Goal: Information Seeking & Learning: Learn about a topic

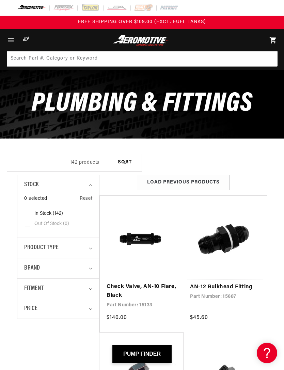
click at [137, 41] on img at bounding box center [142, 40] width 60 height 11
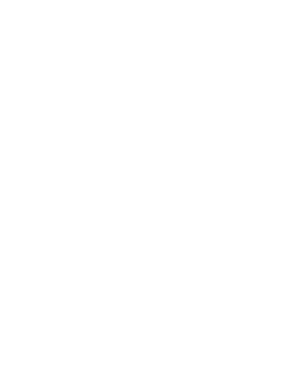
select select "1969"
select select "Chevrolet"
select select "Nova"
select select "5.7L"
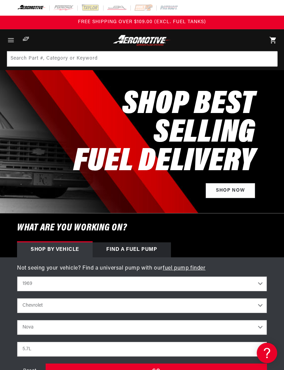
click at [10, 43] on icon "Menu" at bounding box center [11, 40] width 8 height 8
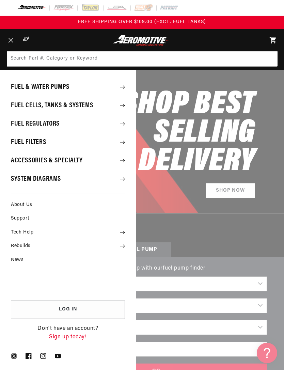
click at [20, 232] on summary "Tech Help" at bounding box center [68, 232] width 136 height 13
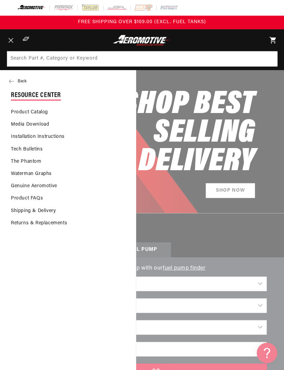
click at [19, 137] on link "Installation Instructions" at bounding box center [68, 137] width 136 height 12
click at [28, 115] on link "Product Catalog" at bounding box center [68, 112] width 136 height 12
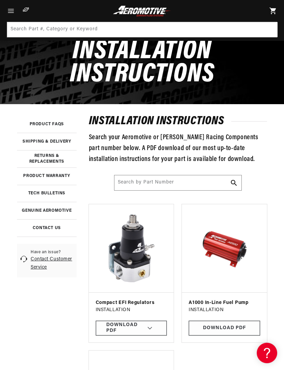
scroll to position [46, 0]
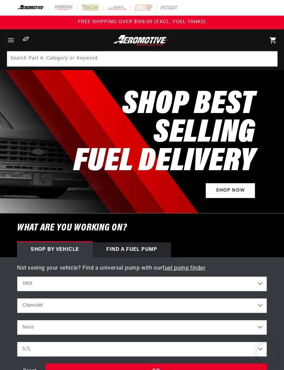
select select "1969"
select select "Chevrolet"
select select "Nova"
select select "5.7L"
click at [14, 44] on icon "Menu" at bounding box center [11, 40] width 8 height 8
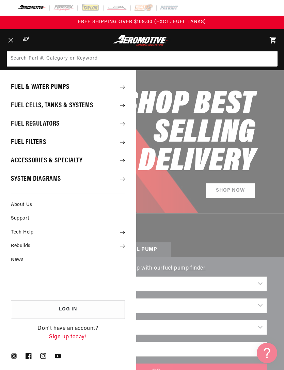
click at [18, 234] on summary "Tech Help" at bounding box center [68, 232] width 136 height 13
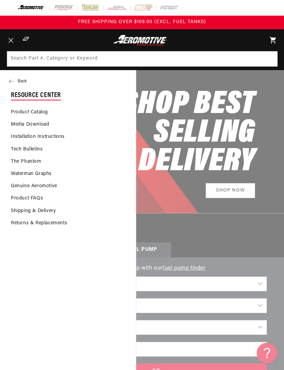
click at [23, 115] on link "Product Catalog" at bounding box center [68, 112] width 136 height 12
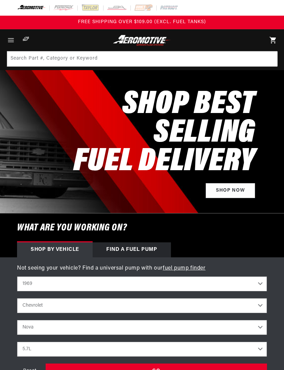
select select "1969"
select select "Chevrolet"
select select "Nova"
select select "5.7L"
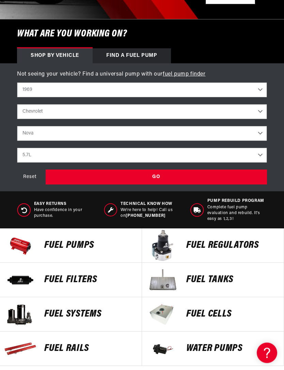
scroll to position [195, 0]
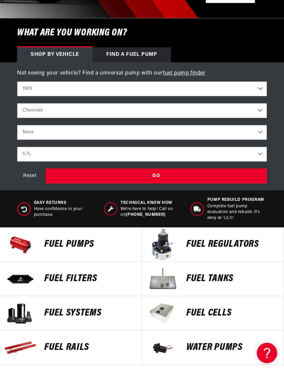
click at [79, 177] on div "GO" at bounding box center [156, 175] width 221 height 15
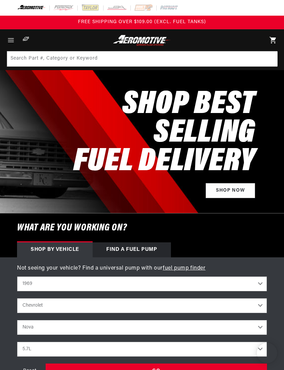
select select "1969"
select select "Chevrolet"
select select "Nova"
select select "5.7L"
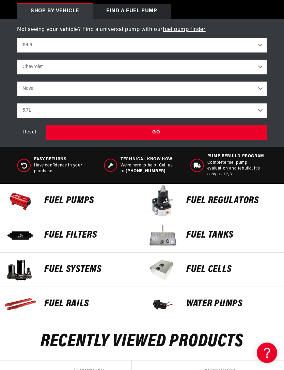
scroll to position [242, 0]
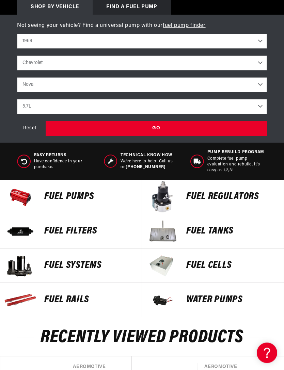
click at [178, 200] on img at bounding box center [162, 197] width 34 height 34
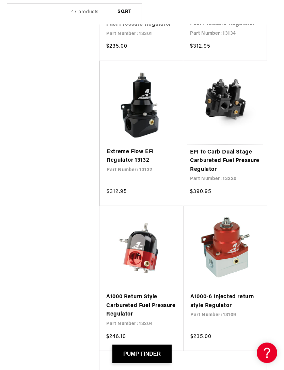
scroll to position [536, 0]
click at [230, 148] on link "EFI to Carb Dual Stage Carbureted Fuel Pressure Regulator" at bounding box center [225, 161] width 70 height 26
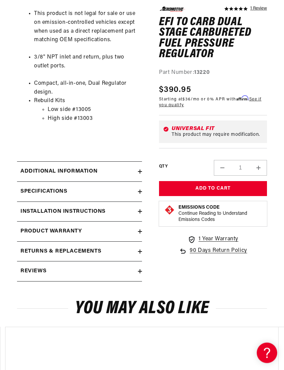
scroll to position [534, 0]
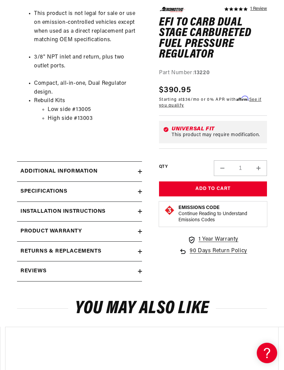
click at [29, 168] on h2 "Additional information" at bounding box center [58, 171] width 77 height 9
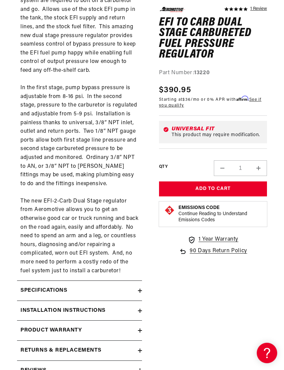
scroll to position [858, 0]
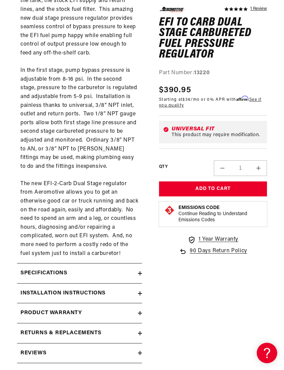
click at [30, 289] on h2 "Installation Instructions" at bounding box center [62, 293] width 85 height 9
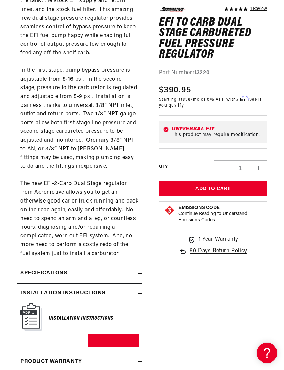
click at [31, 304] on img at bounding box center [30, 317] width 21 height 28
click at [103, 334] on link "Download PDF" at bounding box center [113, 340] width 51 height 13
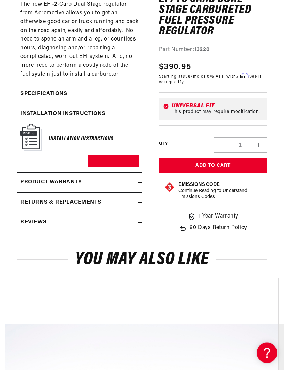
scroll to position [1036, 0]
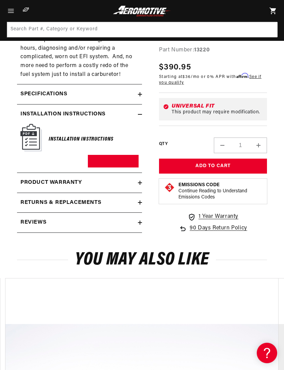
click at [35, 178] on h2 "Product warranty" at bounding box center [51, 182] width 62 height 9
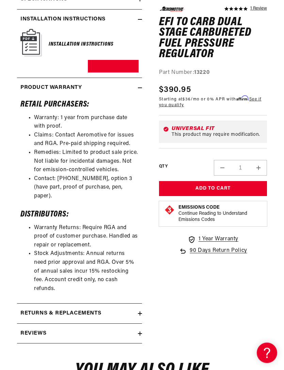
scroll to position [1131, 0]
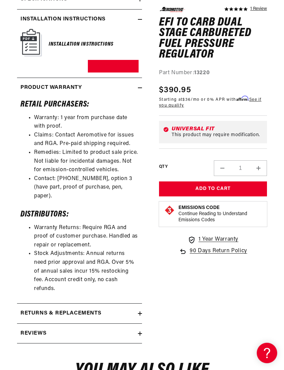
click at [31, 329] on h2 "Reviews" at bounding box center [33, 333] width 26 height 9
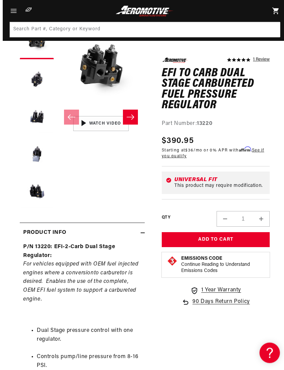
scroll to position [0, 0]
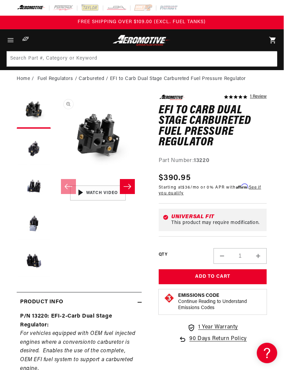
click at [129, 43] on img at bounding box center [141, 40] width 60 height 11
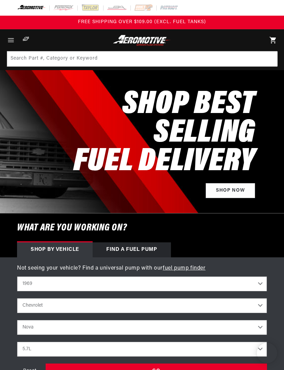
select select "1969"
select select "Chevrolet"
select select "Nova"
select select "5.7L"
